Goal: Information Seeking & Learning: Learn about a topic

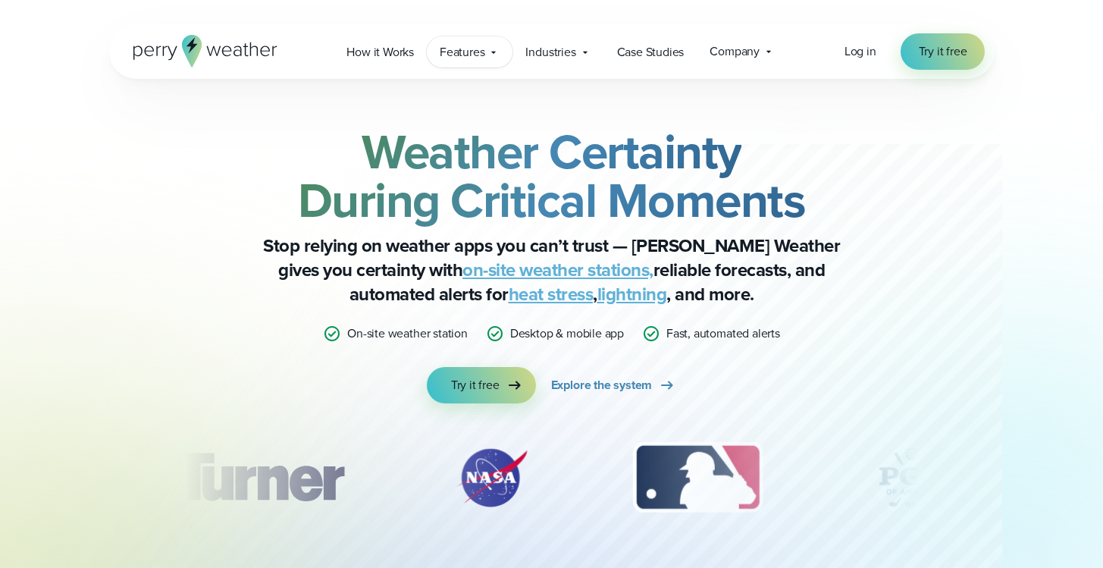
click at [494, 57] on icon at bounding box center [494, 52] width 12 height 12
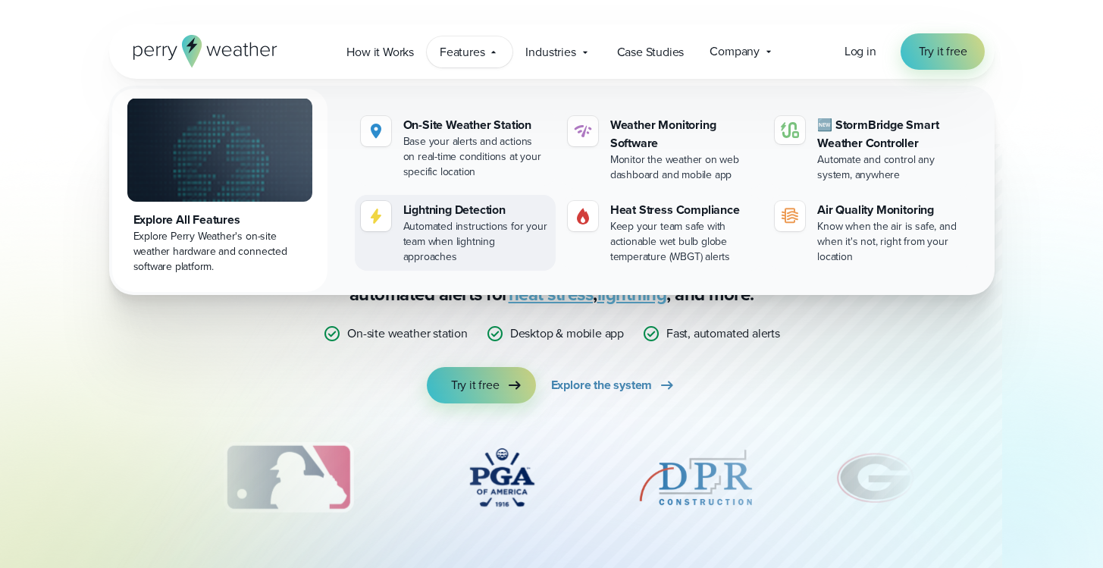
click at [490, 221] on div "Automated instructions for your team when lightning approaches" at bounding box center [476, 241] width 146 height 45
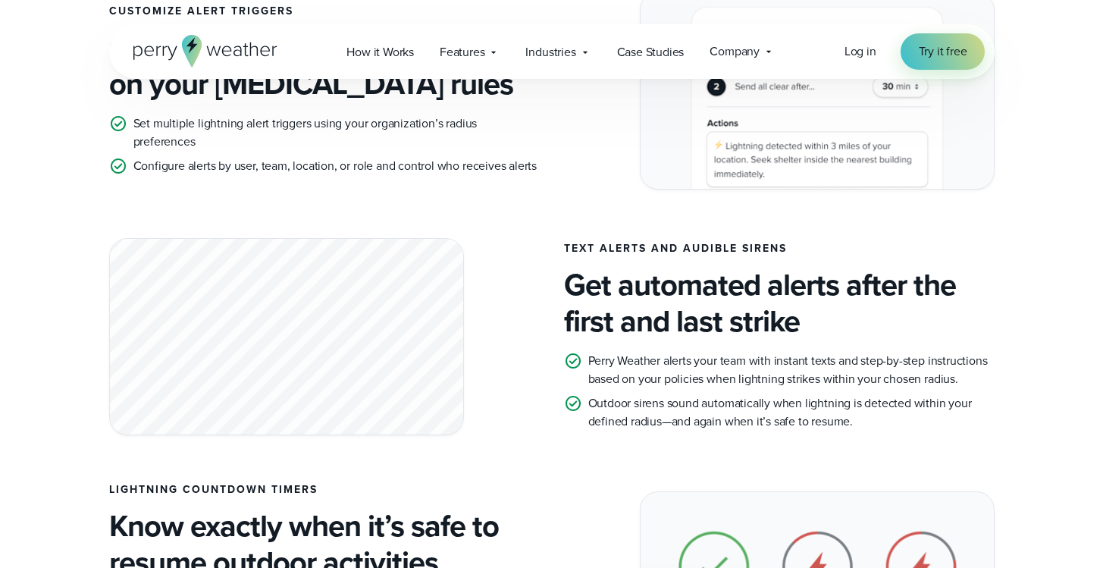
scroll to position [721, 0]
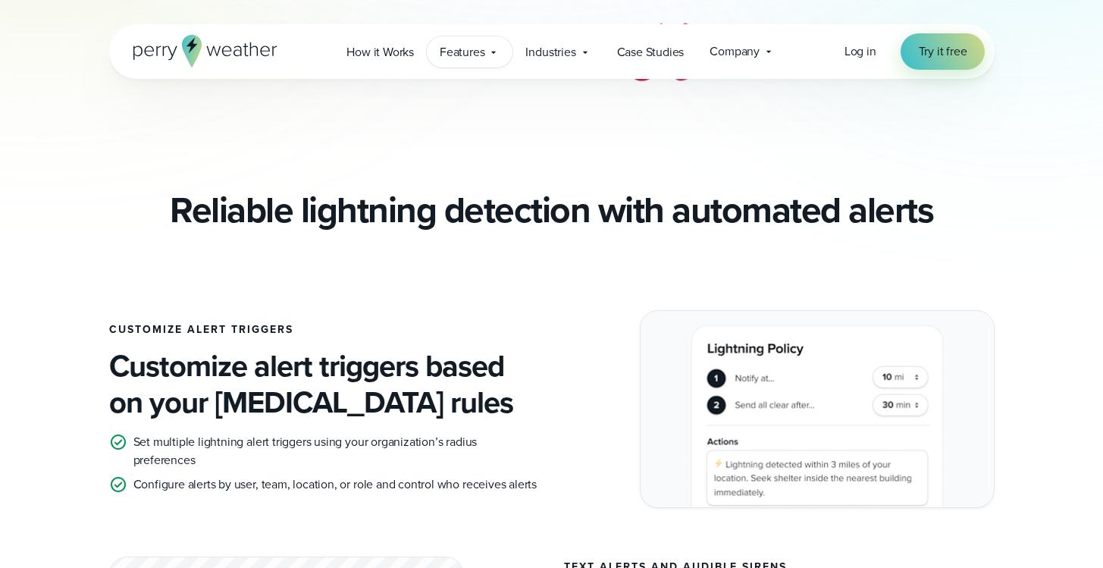
click at [466, 50] on span "Features" at bounding box center [462, 52] width 45 height 18
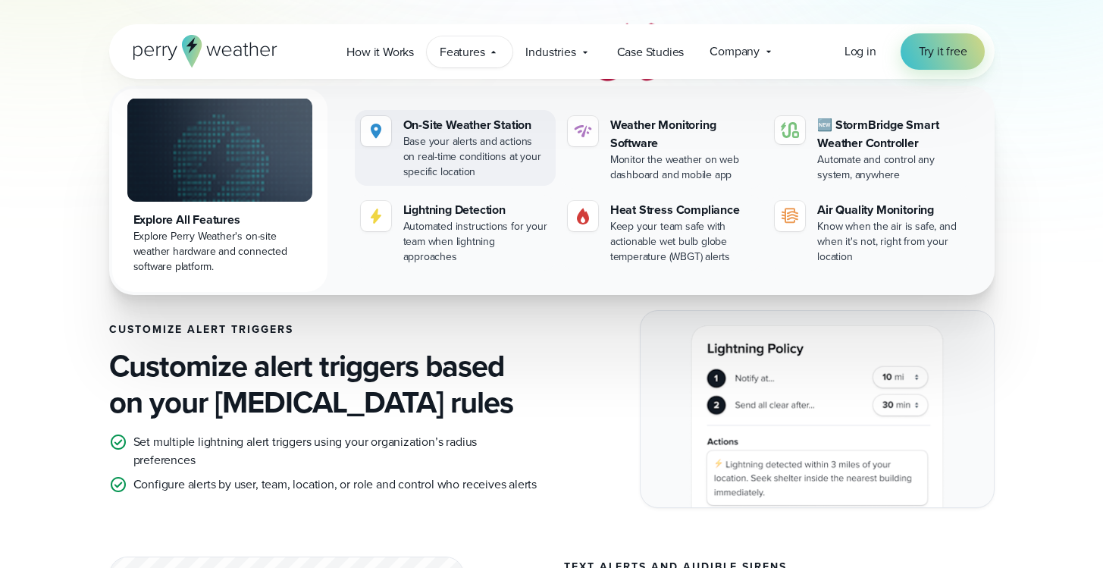
click at [472, 136] on div "Base your alerts and actions on real-time conditions at your specific location" at bounding box center [476, 156] width 146 height 45
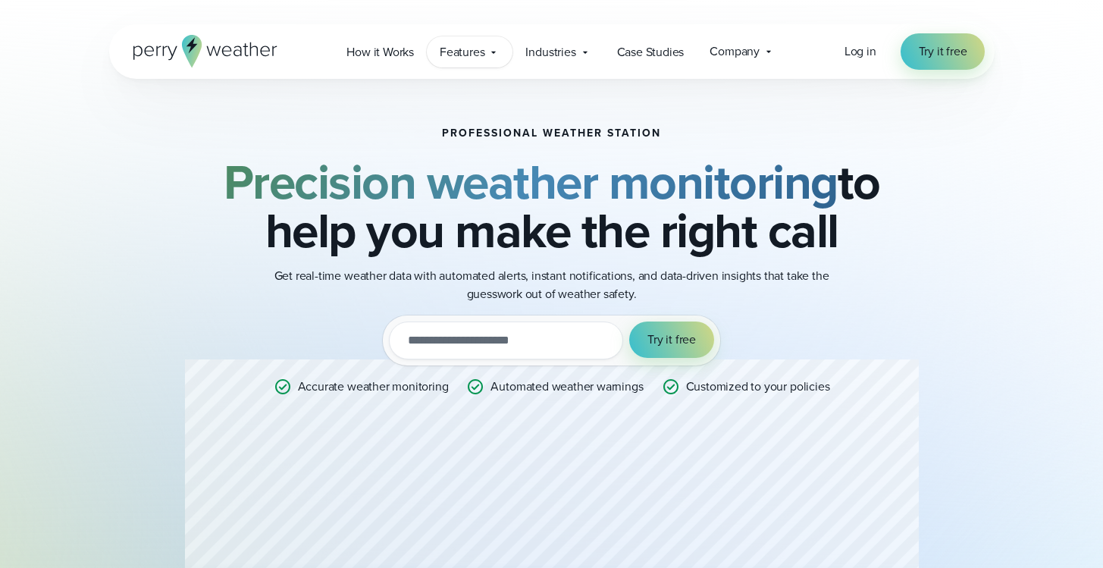
click at [461, 53] on span "Features" at bounding box center [462, 52] width 45 height 18
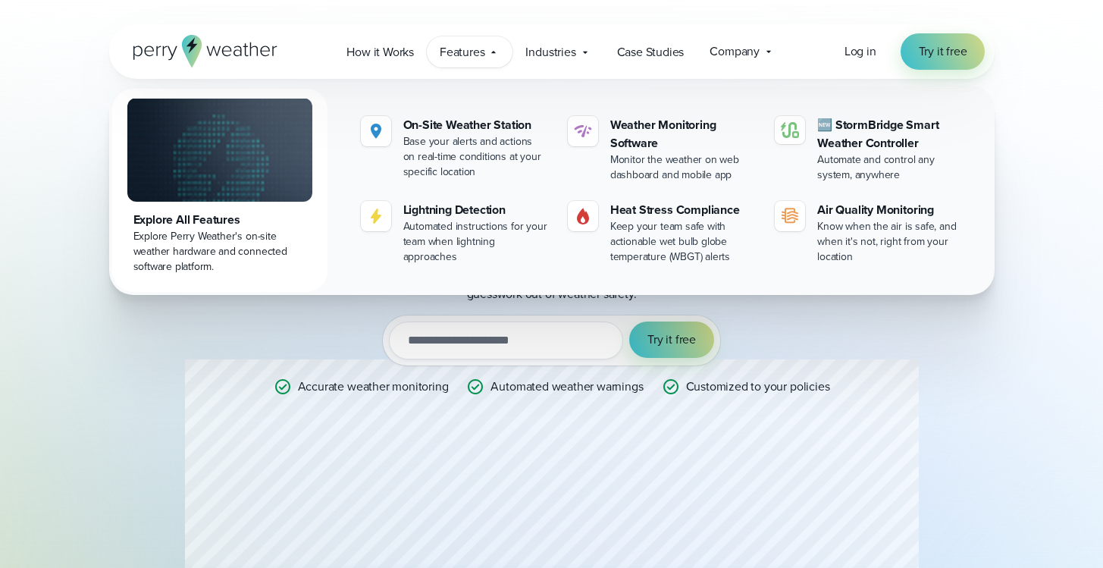
click at [464, 52] on span "Features" at bounding box center [462, 52] width 45 height 18
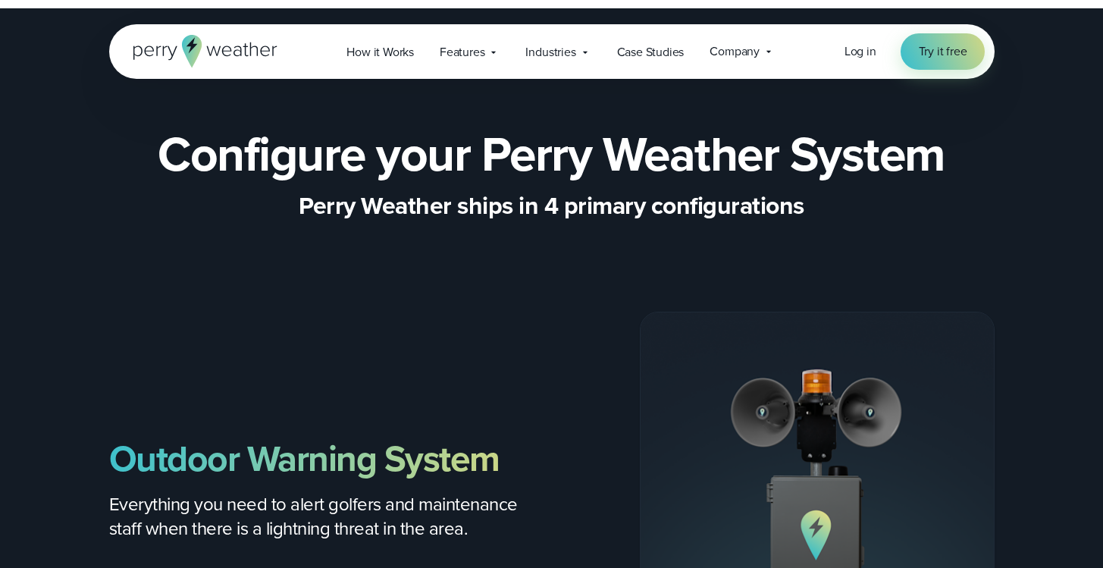
scroll to position [1488, 0]
